Goal: Information Seeking & Learning: Learn about a topic

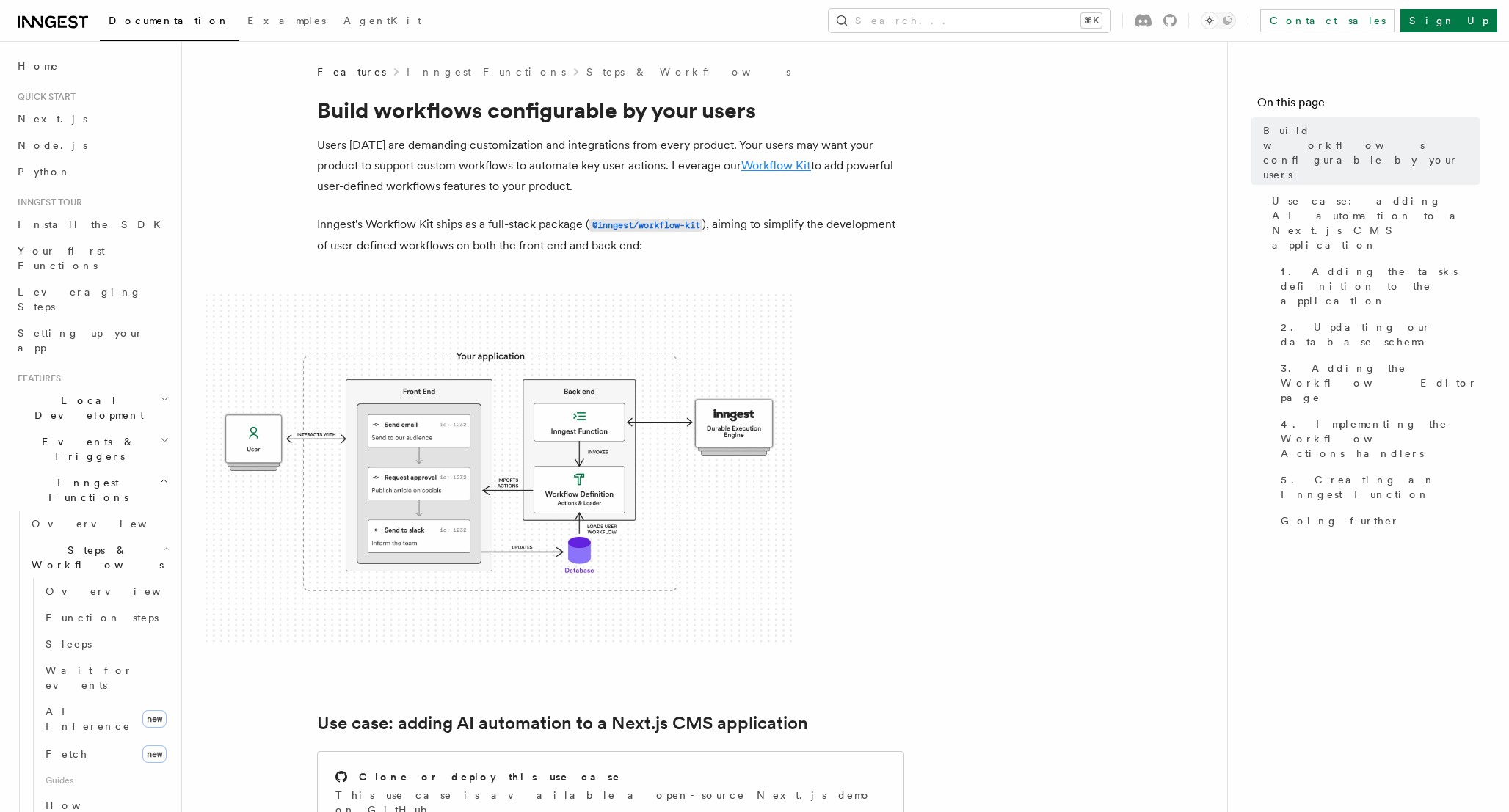
click at [778, 159] on link "Workflow Kit" at bounding box center [775, 165] width 70 height 14
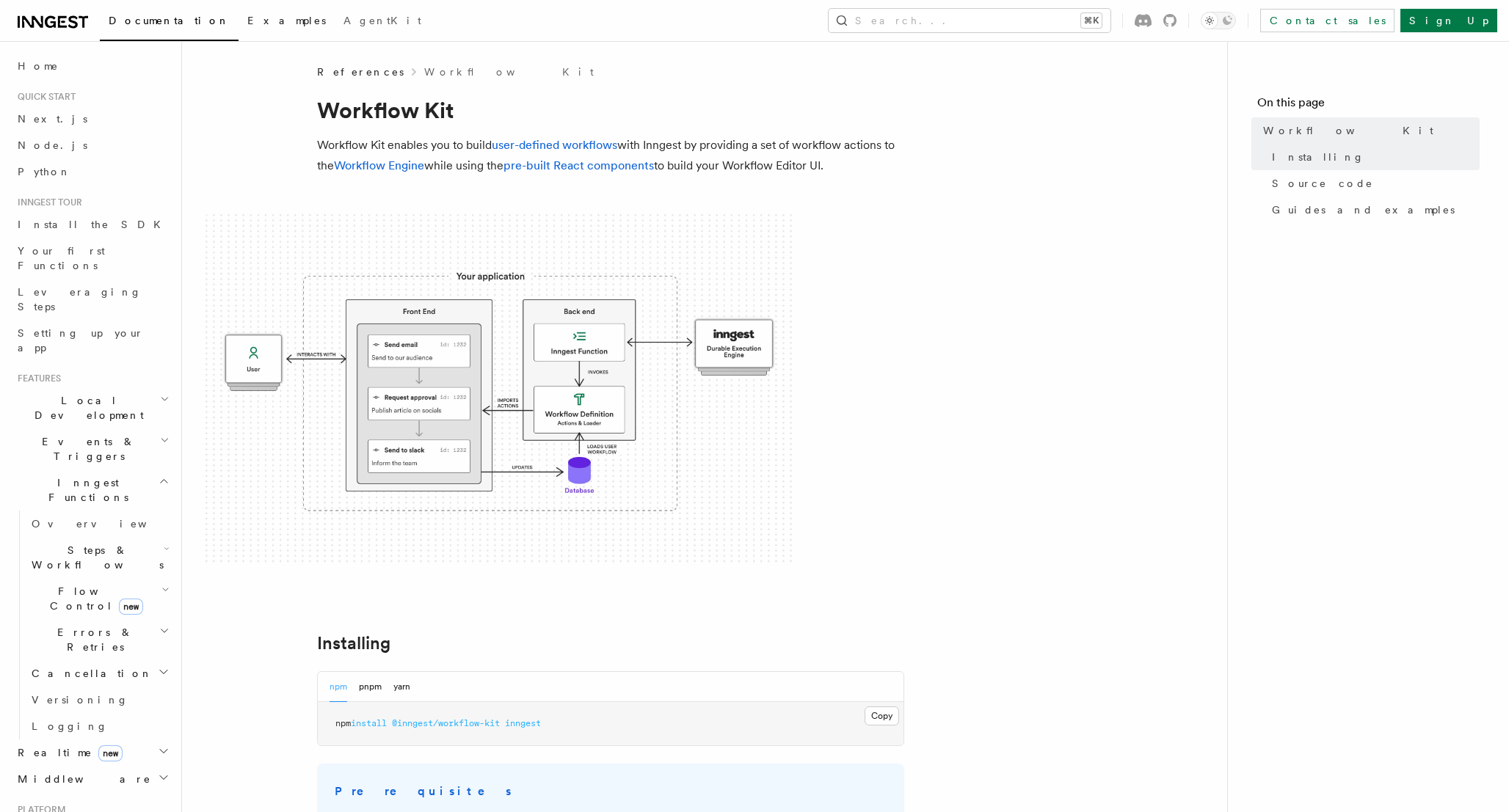
click at [247, 21] on span "Examples" at bounding box center [286, 21] width 79 height 12
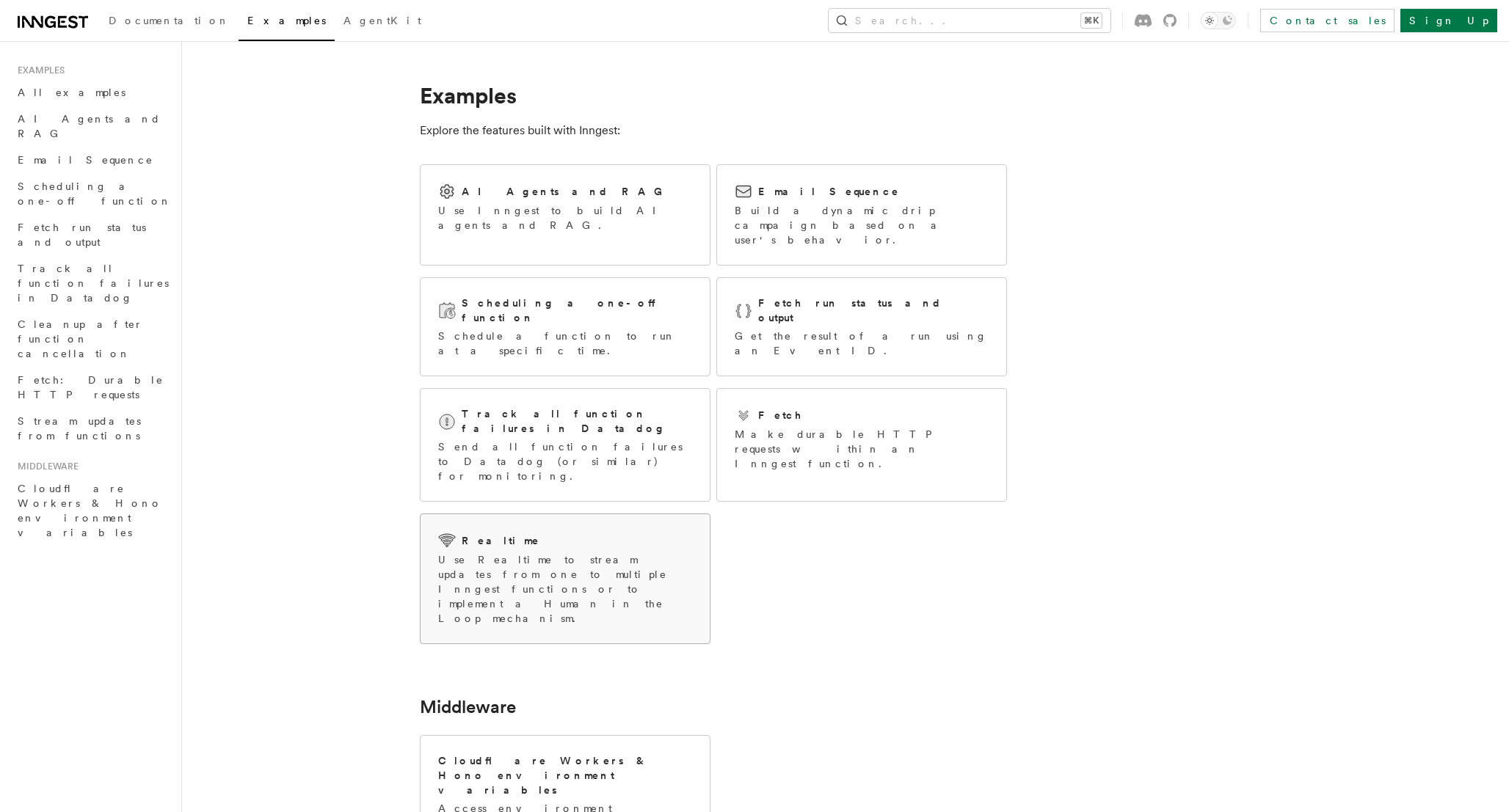
click at [608, 532] on div "Realtime" at bounding box center [564, 541] width 254 height 18
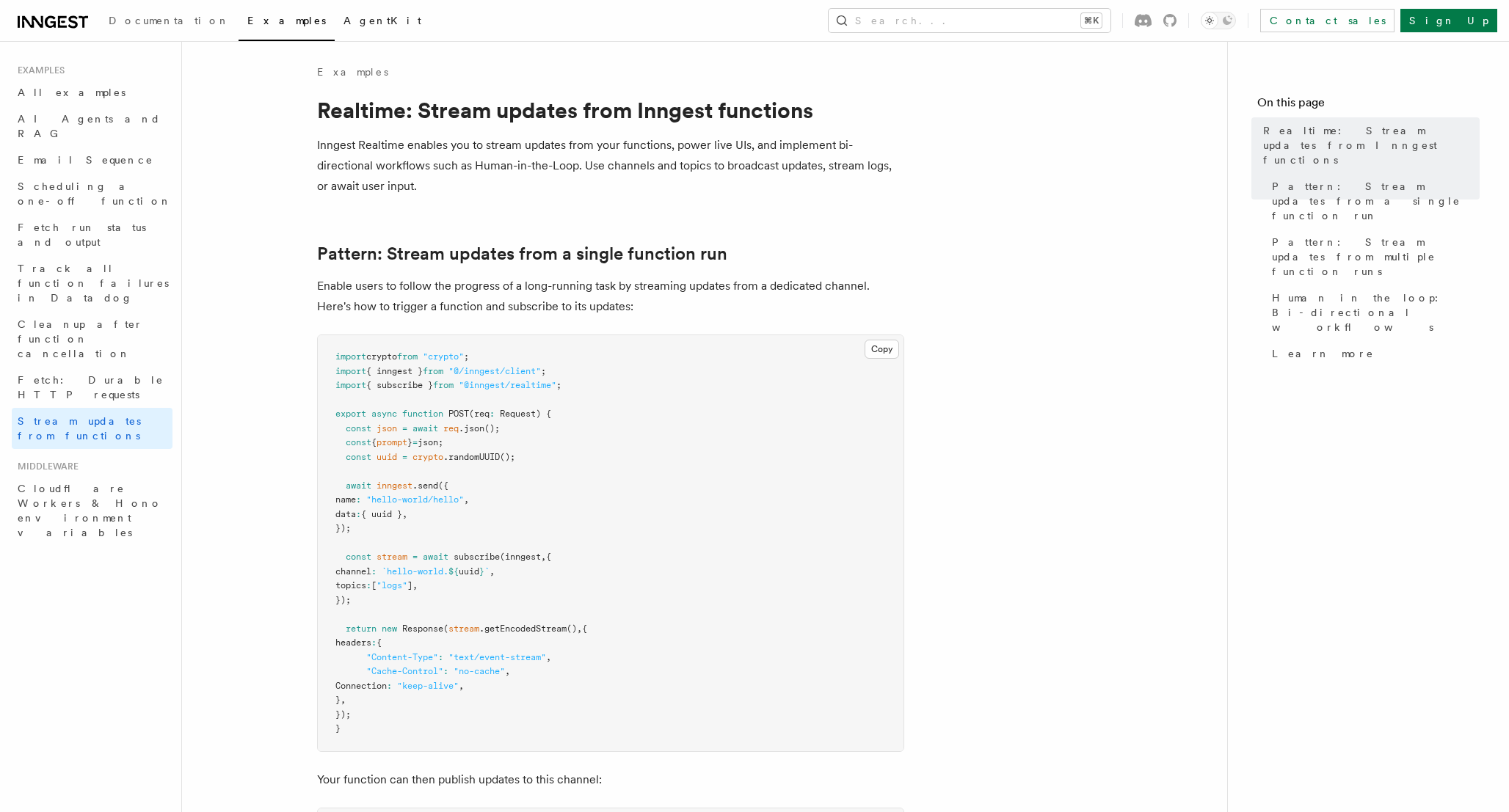
click at [343, 21] on span "AgentKit" at bounding box center [382, 21] width 78 height 12
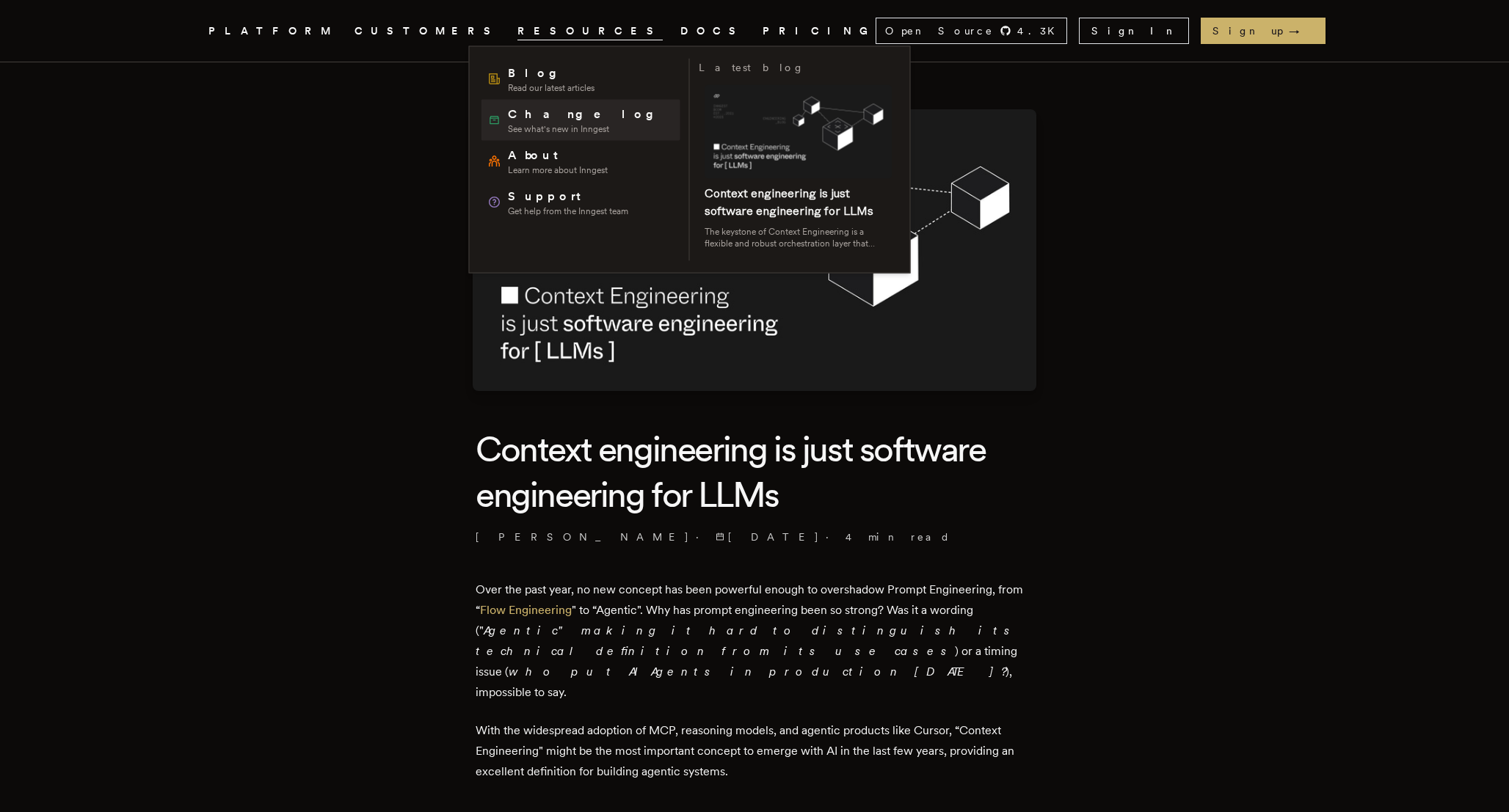
click at [602, 126] on span "See what's new in Inngest" at bounding box center [586, 129] width 157 height 12
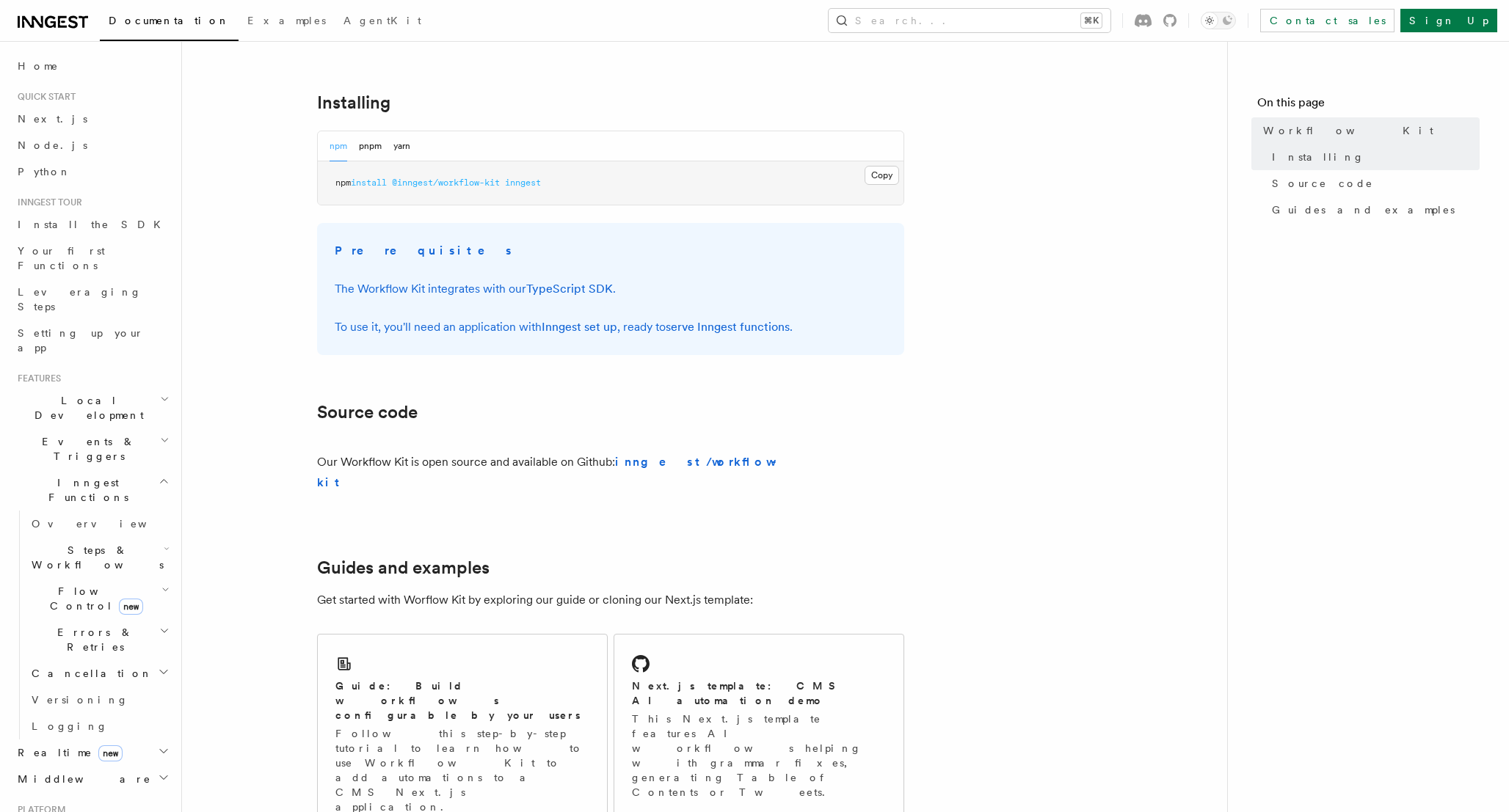
scroll to position [623, 0]
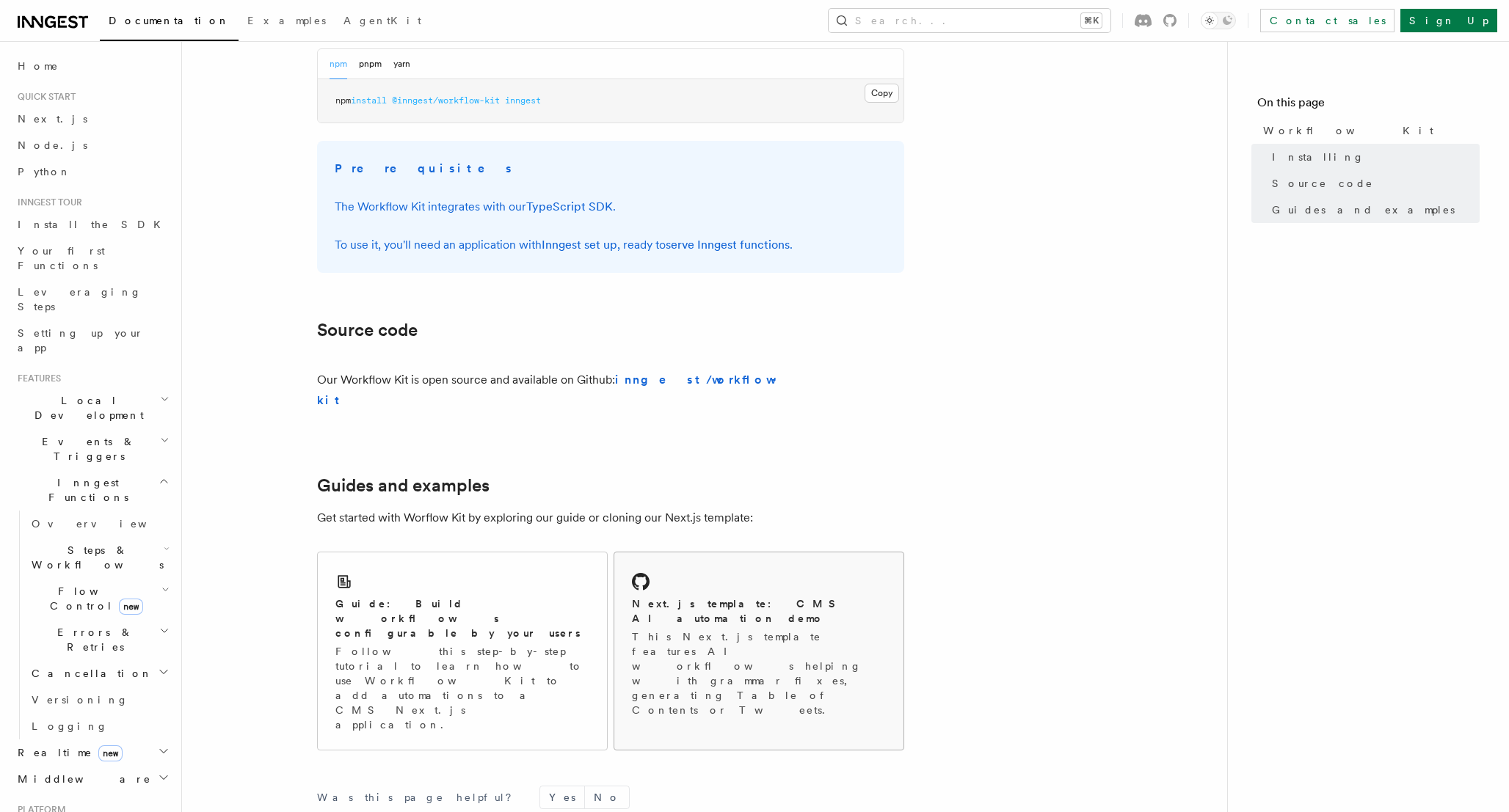
click at [866, 597] on div "Next.js template: CMS AI automation demo" at bounding box center [759, 611] width 254 height 30
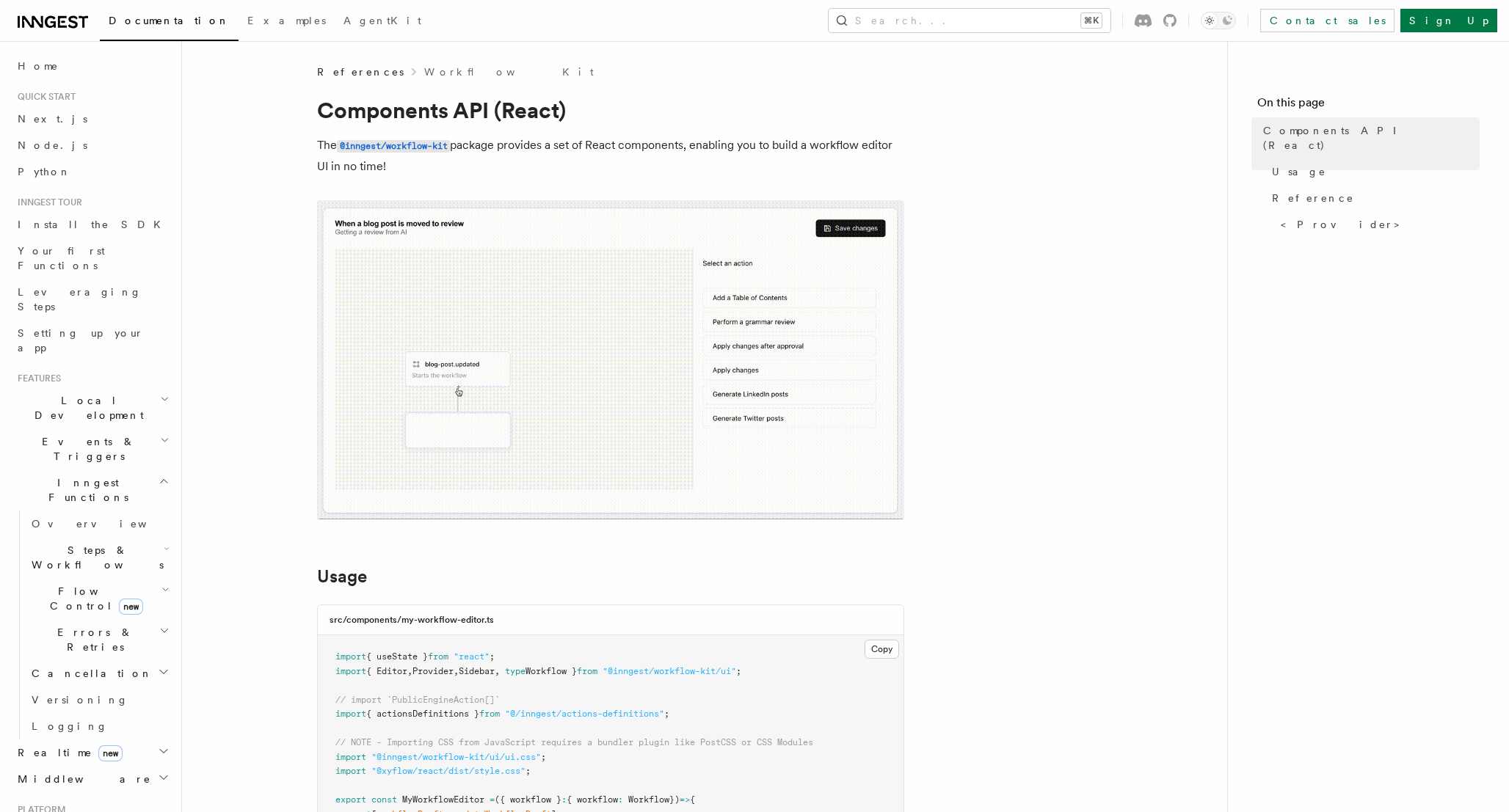
click at [154, 578] on h2 "Flow Control new" at bounding box center [99, 599] width 147 height 41
click at [76, 627] on span "Overview" at bounding box center [121, 633] width 151 height 12
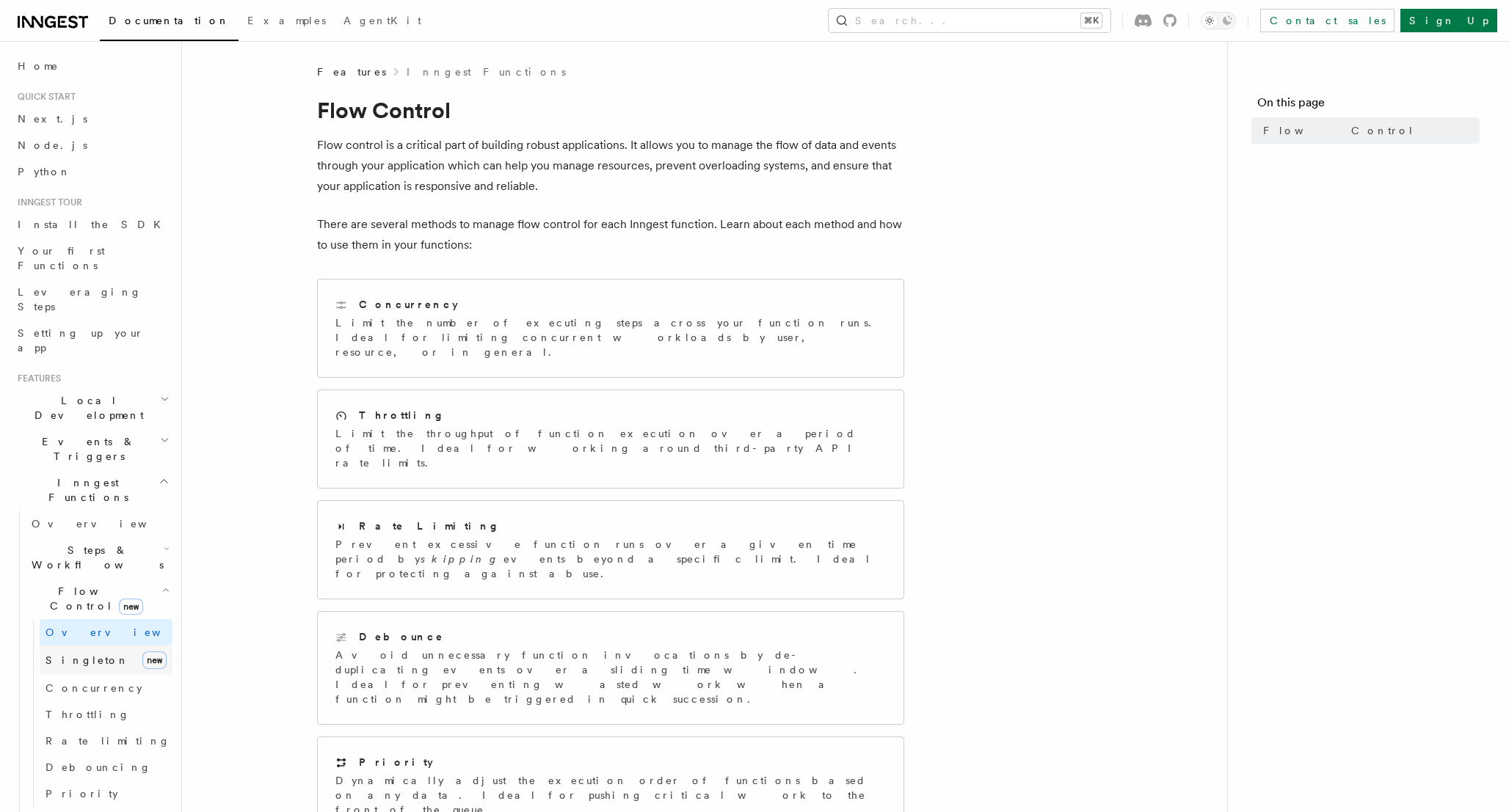
click at [76, 655] on span "Singleton" at bounding box center [87, 661] width 84 height 12
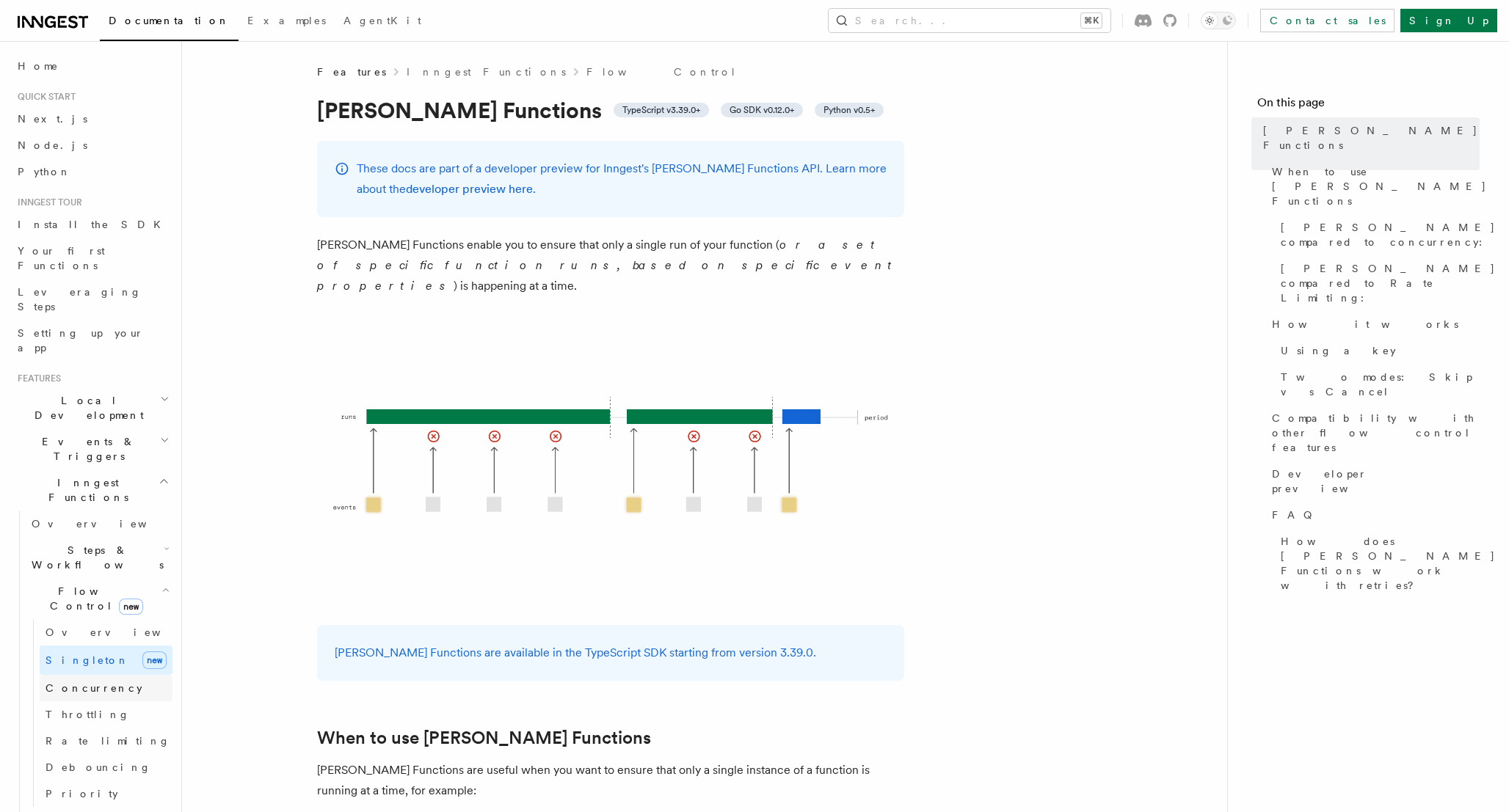
click at [73, 683] on span "Concurrency" at bounding box center [94, 689] width 97 height 12
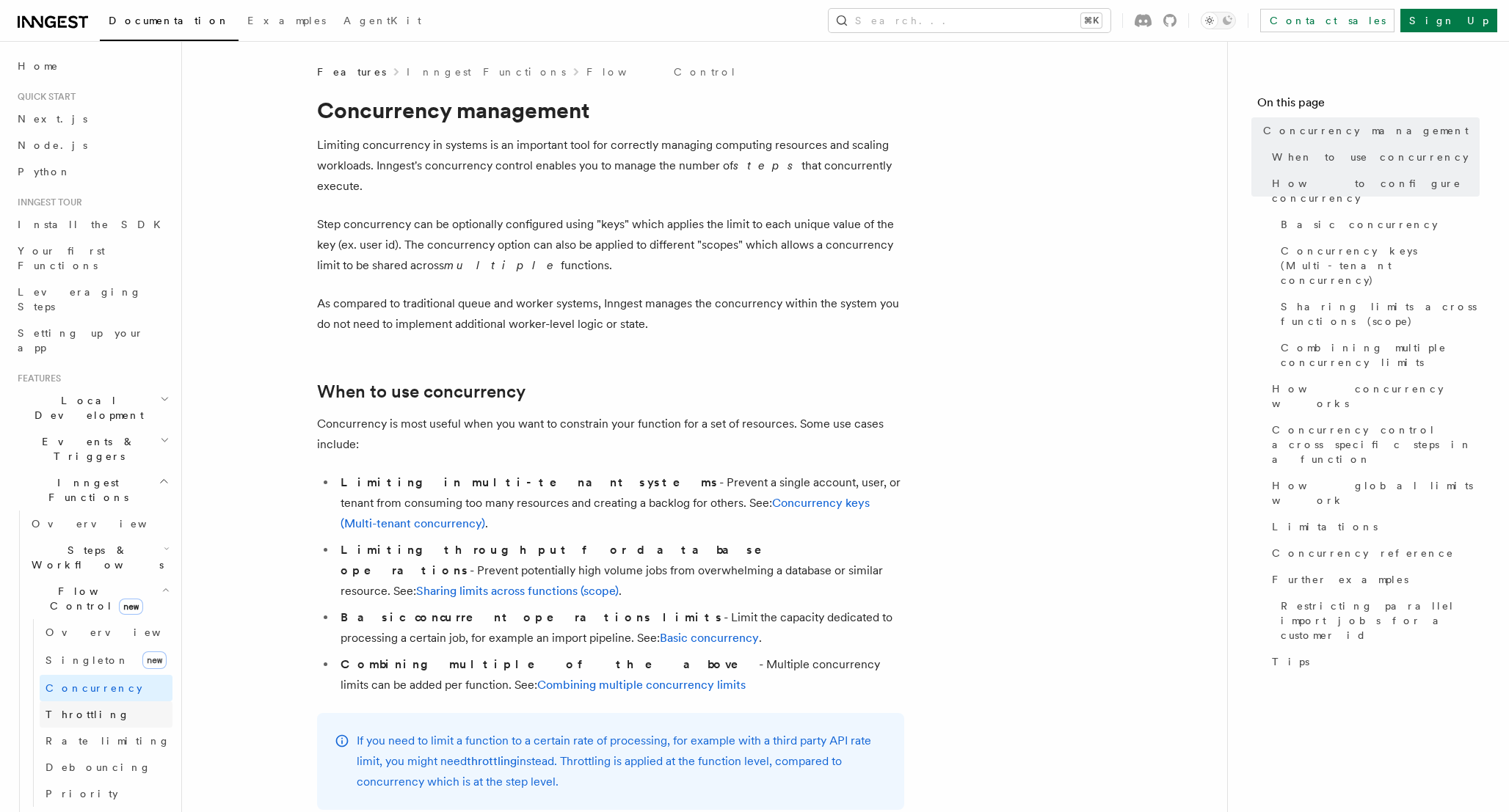
click at [72, 708] on span "Throttling" at bounding box center [87, 714] width 85 height 12
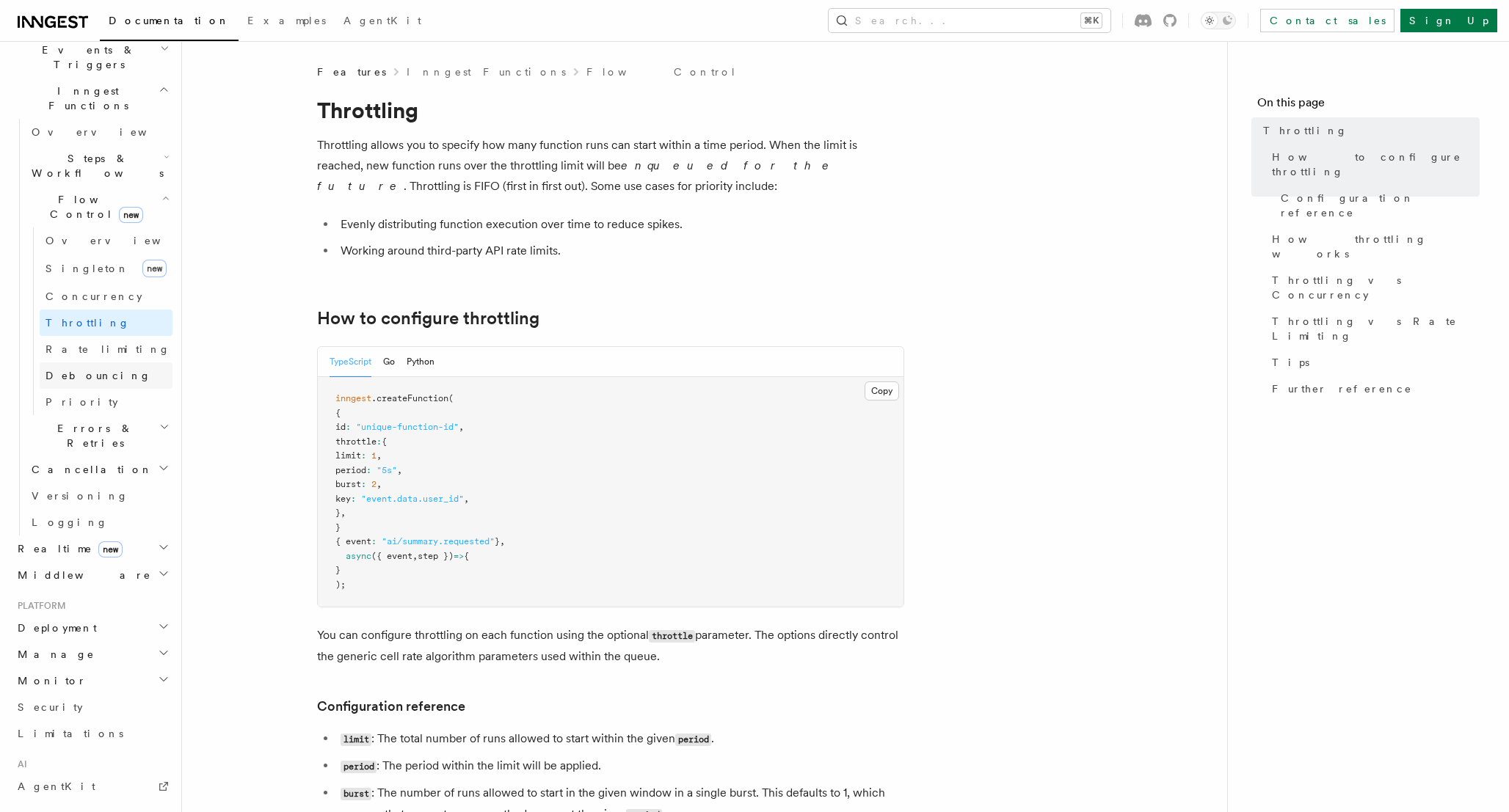
scroll to position [392, 0]
click at [50, 647] on span "Manage" at bounding box center [53, 654] width 83 height 15
click at [57, 675] on span "Environments" at bounding box center [95, 680] width 127 height 12
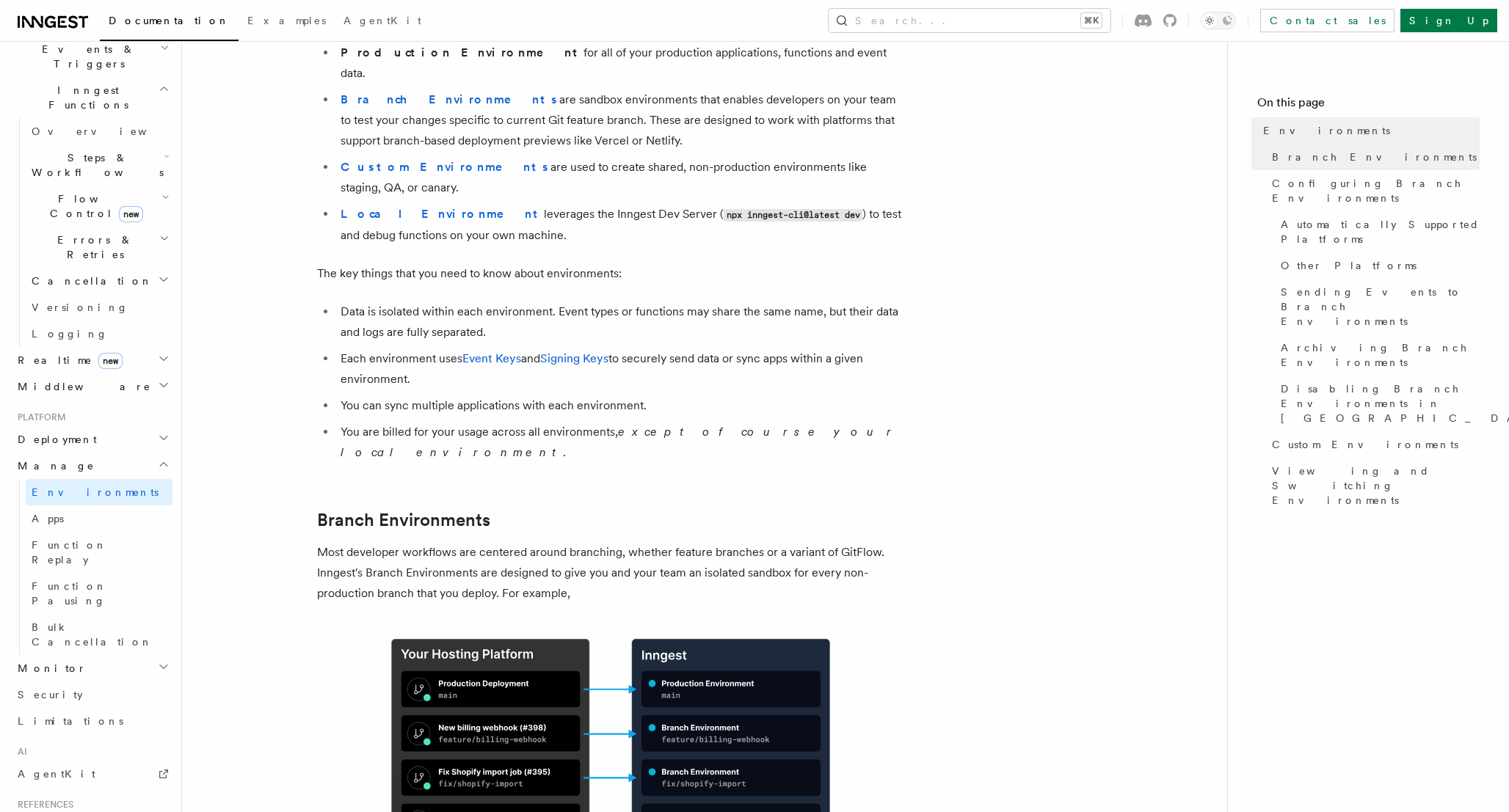
scroll to position [156, 0]
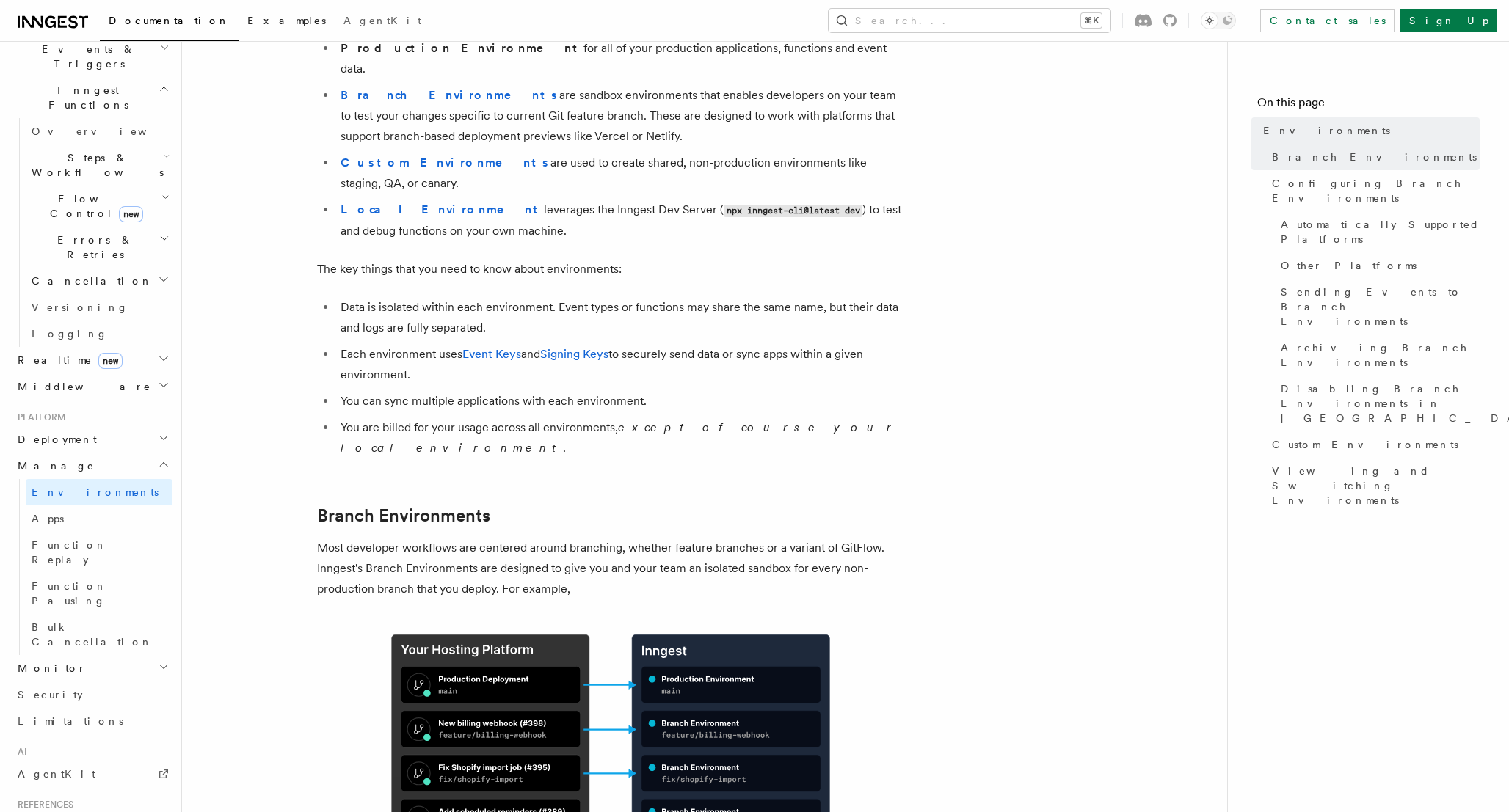
click at [247, 26] on span "Examples" at bounding box center [286, 21] width 79 height 12
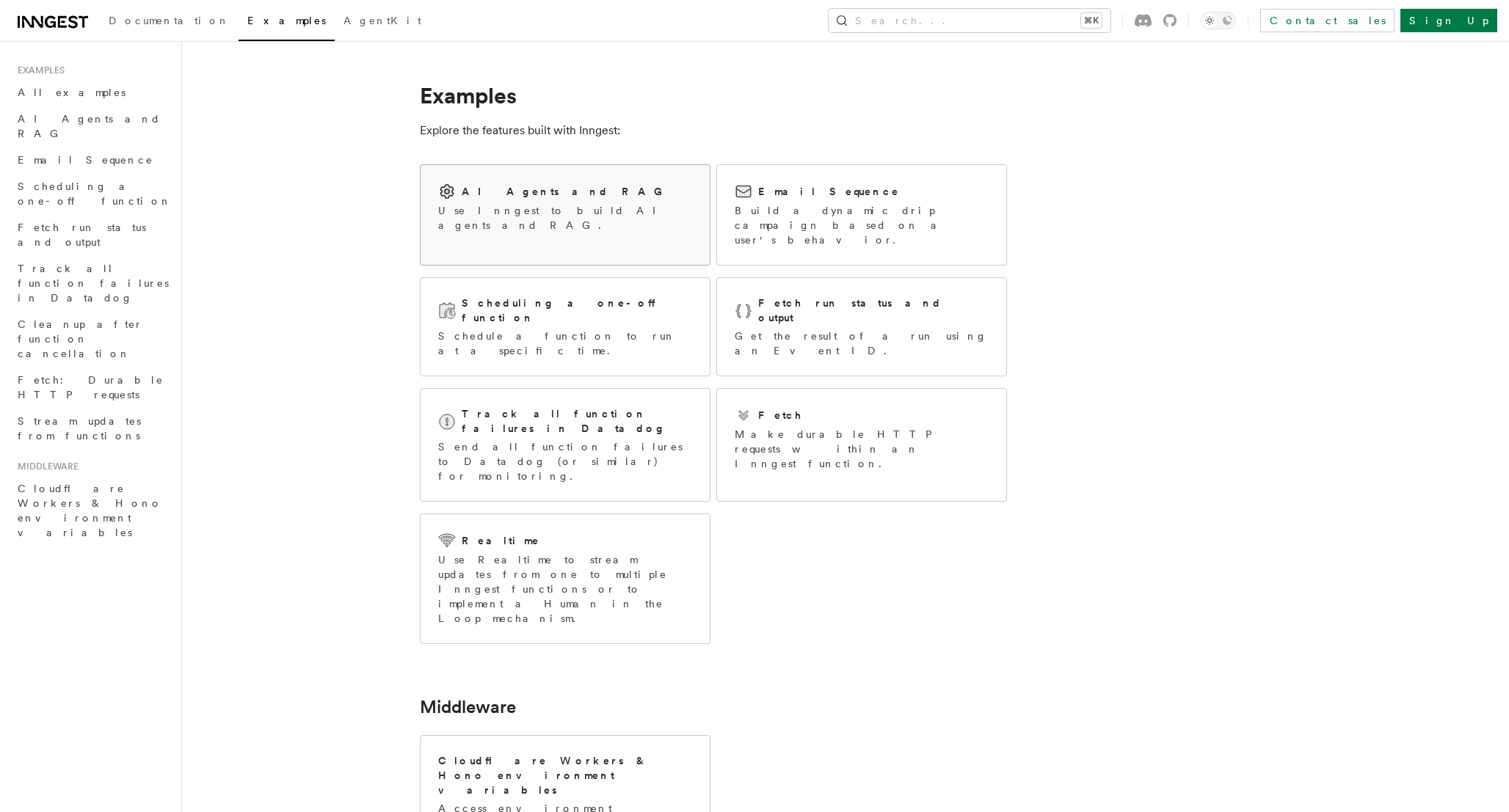
click at [611, 201] on div "AI Agents and RAG Use Inngest to build AI agents and RAG." at bounding box center [564, 208] width 254 height 50
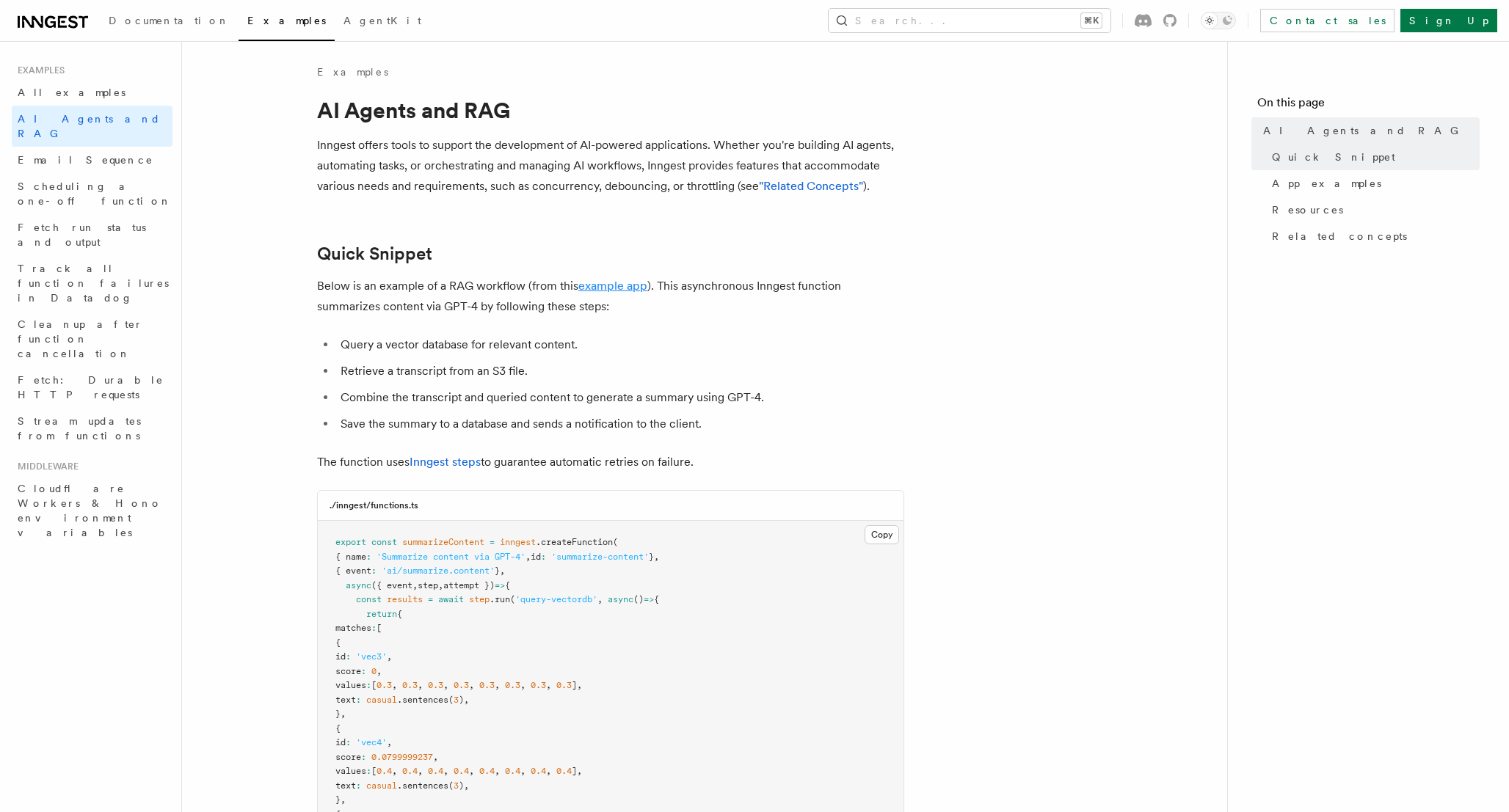
click at [598, 288] on link "example app" at bounding box center [613, 285] width 69 height 14
